Goal: Complete application form

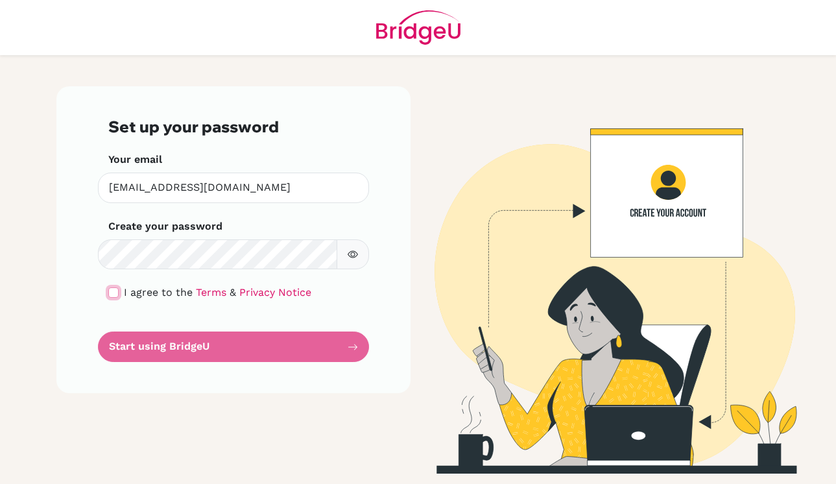
click at [111, 288] on input "checkbox" at bounding box center [113, 292] width 10 height 10
checkbox input "true"
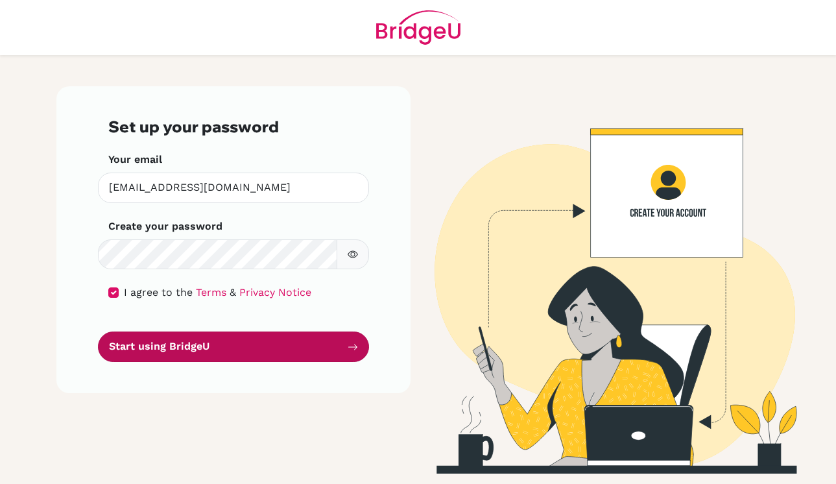
click at [225, 355] on button "Start using BridgeU" at bounding box center [233, 346] width 271 height 30
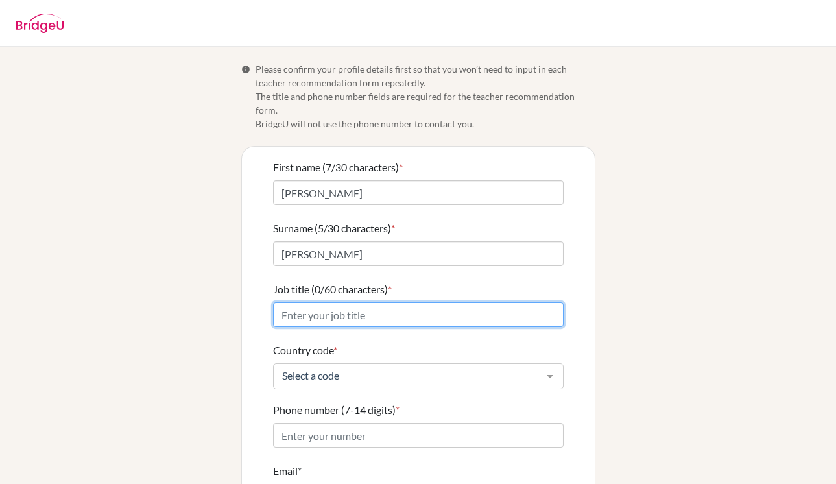
click at [416, 310] on input "Job title (0/60 characters) *" at bounding box center [418, 314] width 290 height 25
type input "Mathematics Teacher"
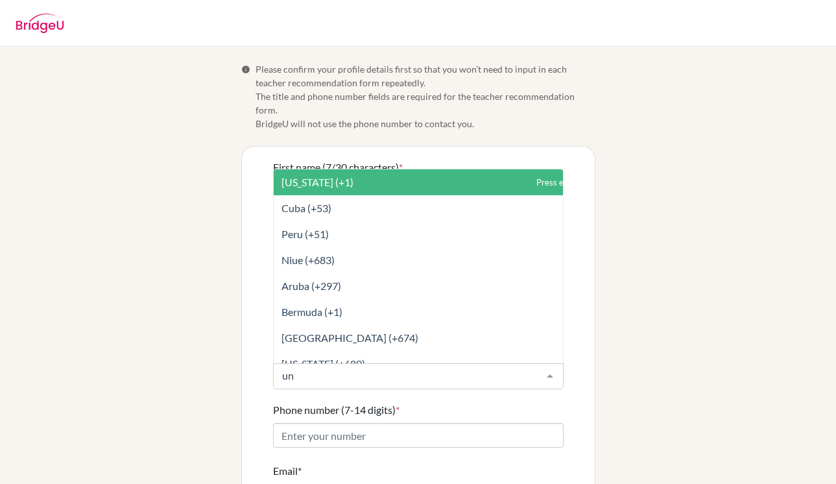
type input "uni"
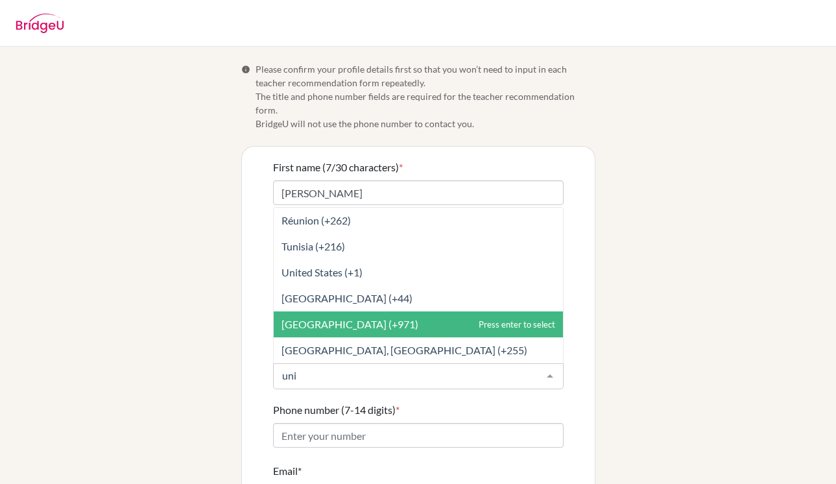
click at [385, 318] on span "[GEOGRAPHIC_DATA] (+971)" at bounding box center [349, 324] width 137 height 12
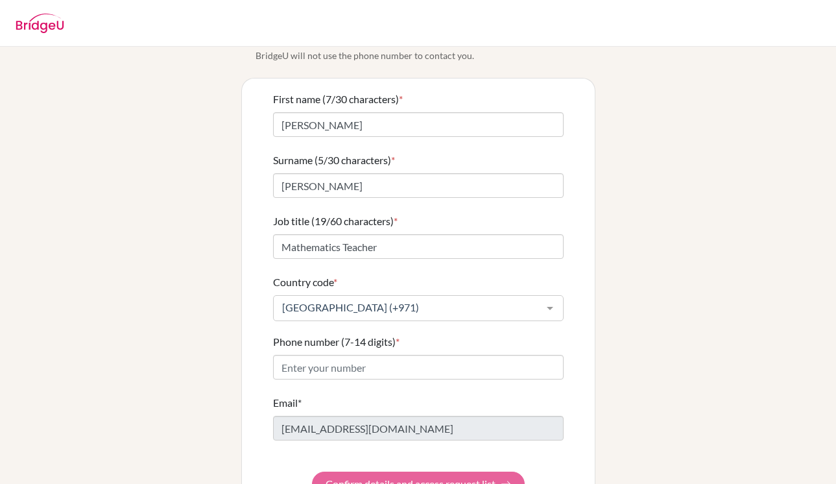
scroll to position [74, 0]
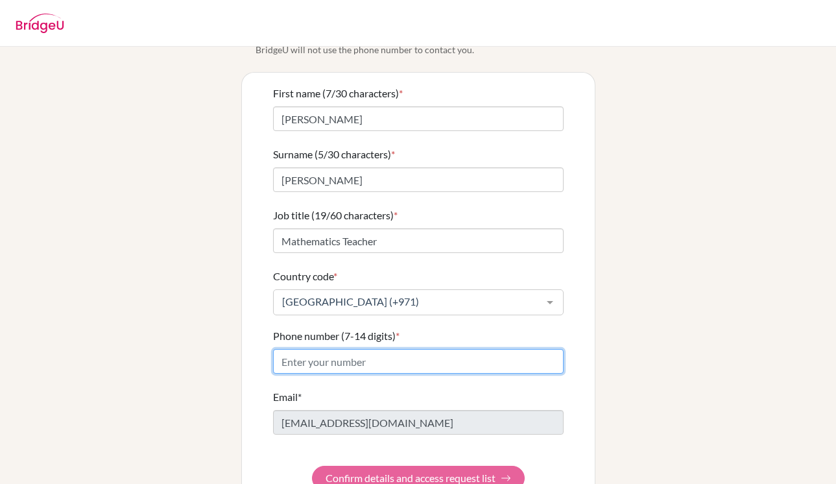
click at [352, 352] on input "Phone number (7-14 digits) *" at bounding box center [418, 361] width 290 height 25
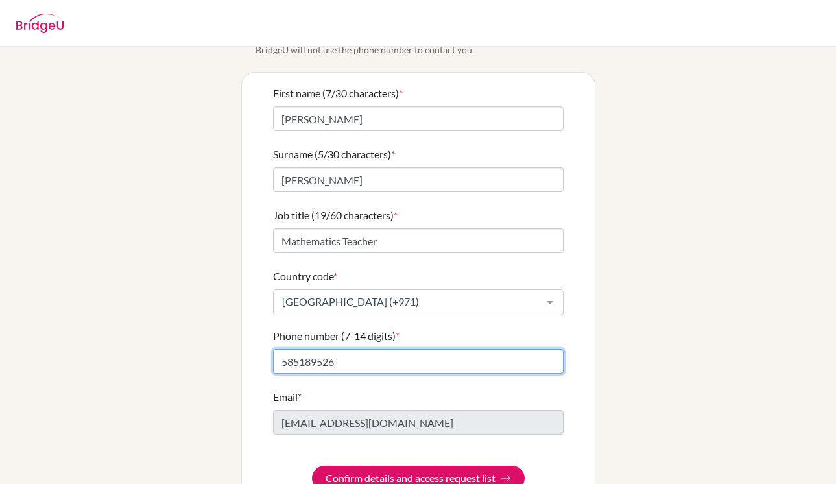
scroll to position [96, 0]
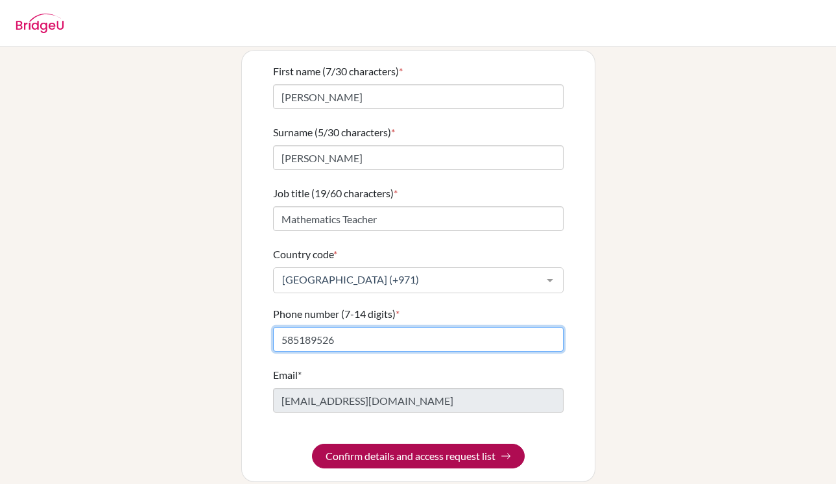
type input "585189526"
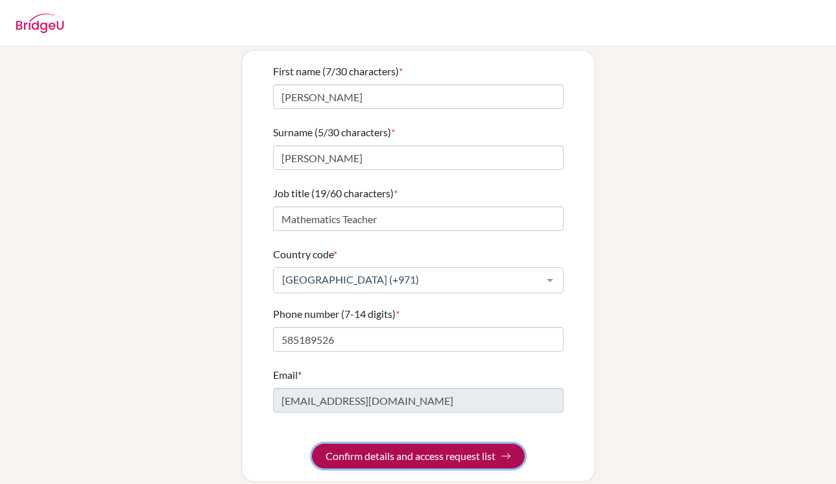
click at [373, 443] on button "Confirm details and access request list" at bounding box center [418, 455] width 213 height 25
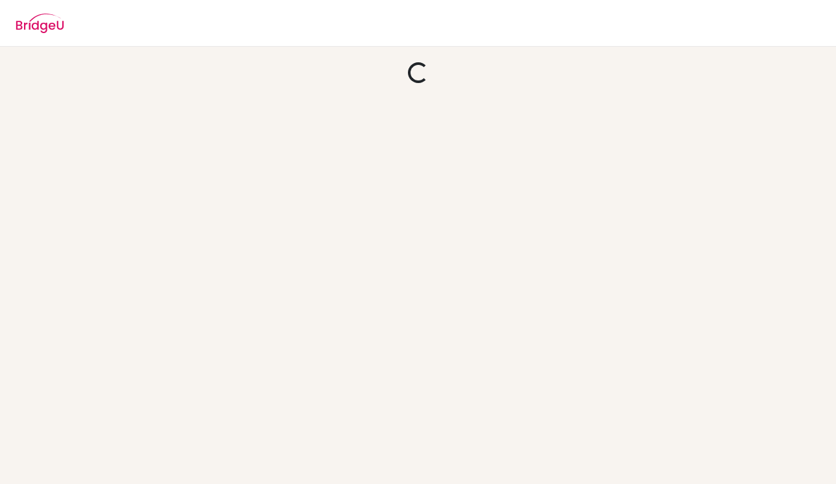
scroll to position [0, 0]
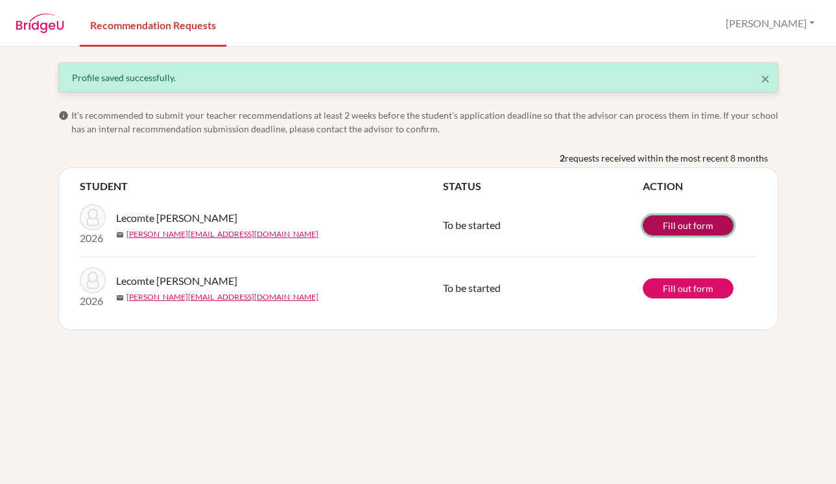
click at [690, 228] on link "Fill out form" at bounding box center [687, 225] width 91 height 20
